Goal: Task Accomplishment & Management: Manage account settings

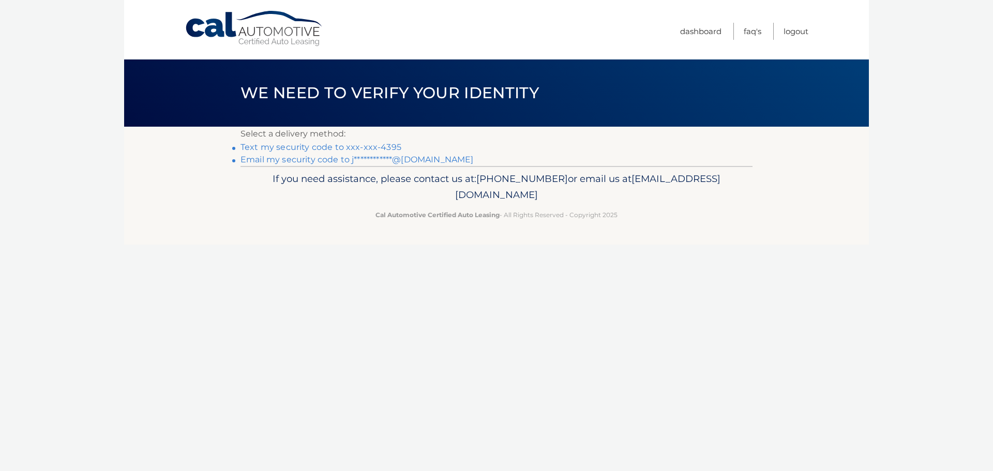
drag, startPoint x: 361, startPoint y: 148, endPoint x: 375, endPoint y: 196, distance: 50.2
click at [361, 148] on link "Text my security code to xxx-xxx-4395" at bounding box center [320, 147] width 161 height 10
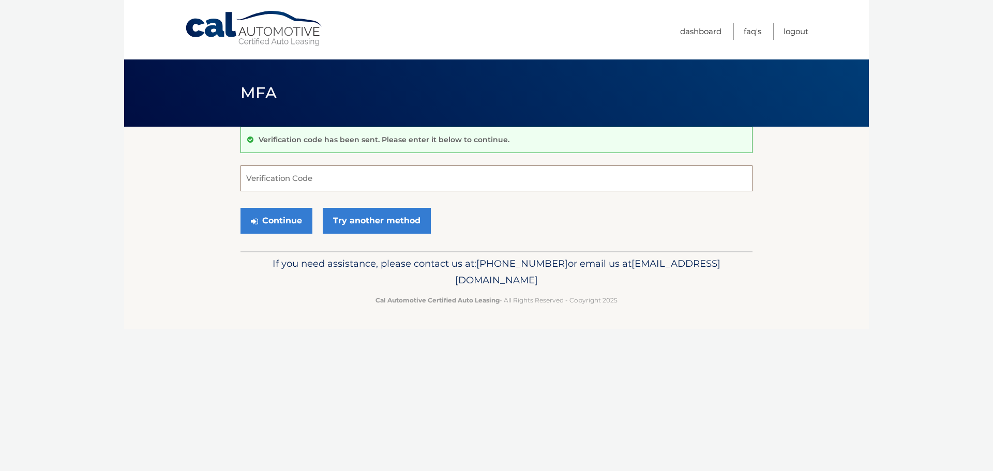
click at [350, 180] on input "Verification Code" at bounding box center [496, 178] width 512 height 26
click at [340, 178] on input "Verification Code" at bounding box center [496, 178] width 512 height 26
type input "871043"
click at [261, 218] on button "Continue" at bounding box center [276, 221] width 72 height 26
